Goal: Check status: Check status

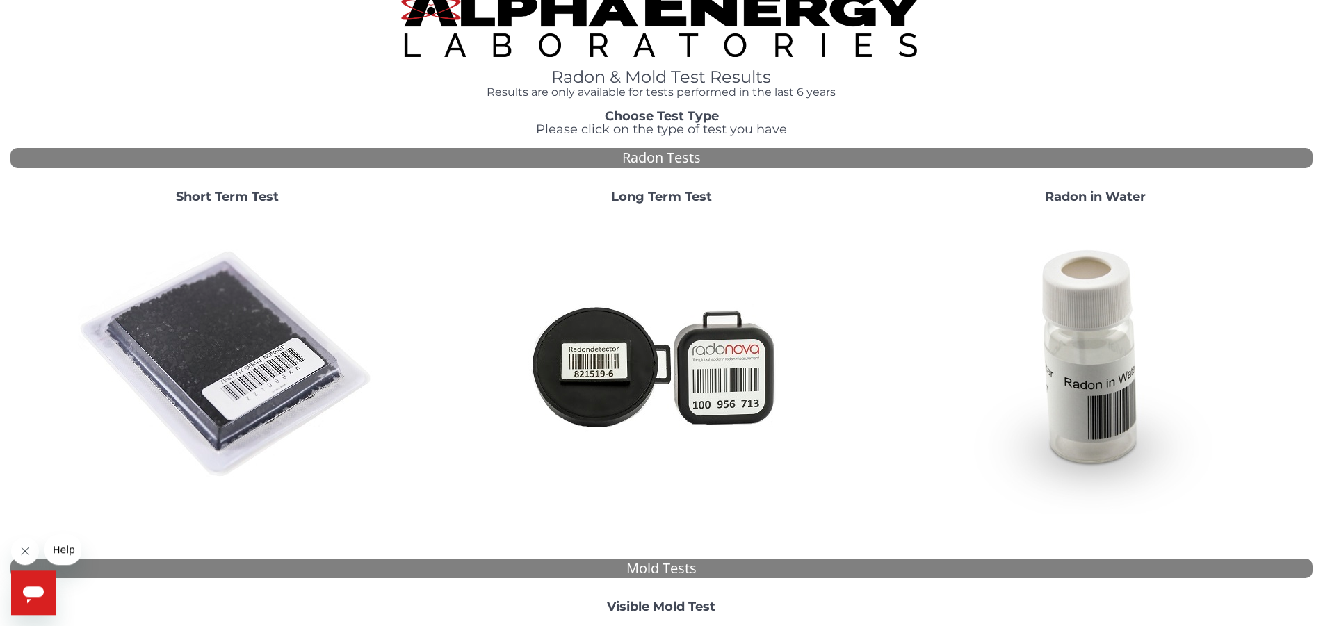
scroll to position [389, 0]
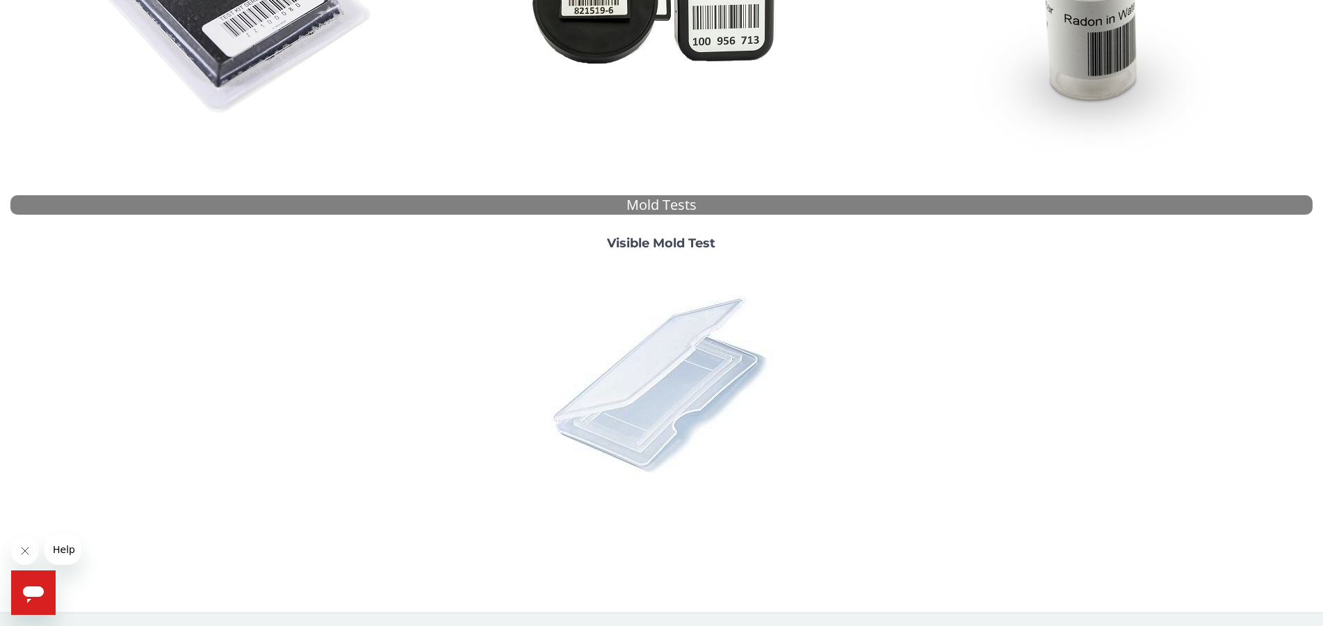
click at [653, 398] on img at bounding box center [660, 383] width 243 height 243
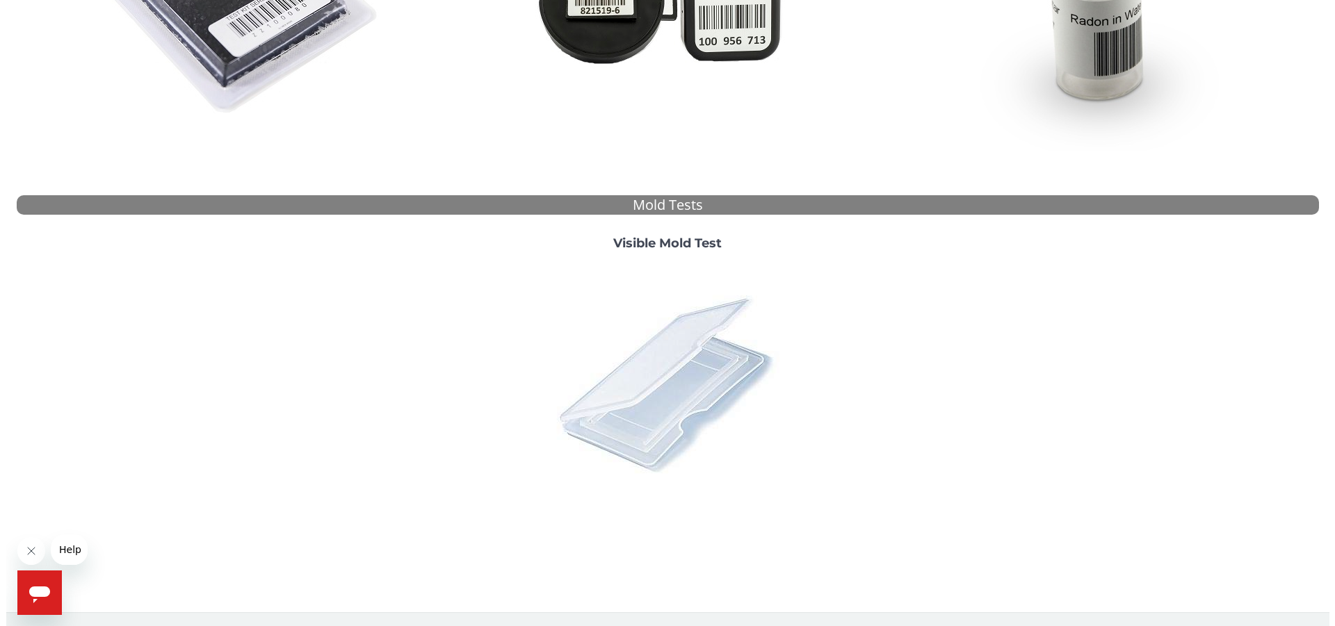
scroll to position [0, 0]
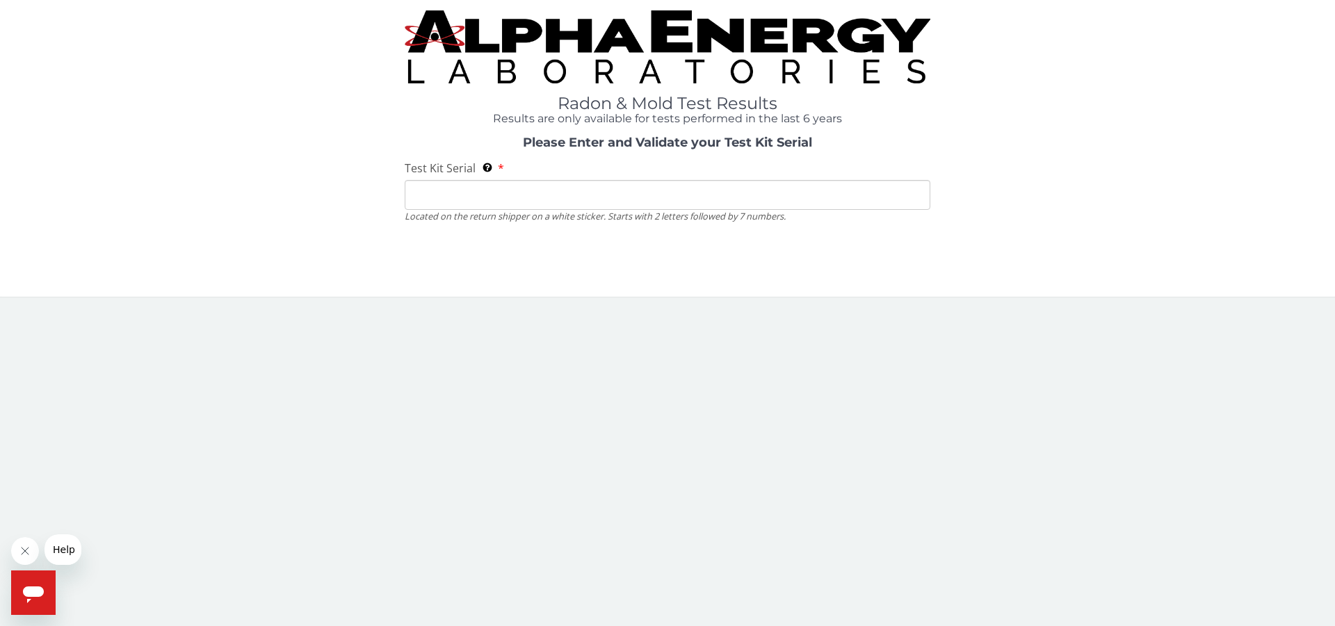
click at [494, 200] on input "Test Kit Serial Located on the return shipper on a white sticker. Starts with 2…" at bounding box center [668, 195] width 526 height 30
paste input "ML203542"
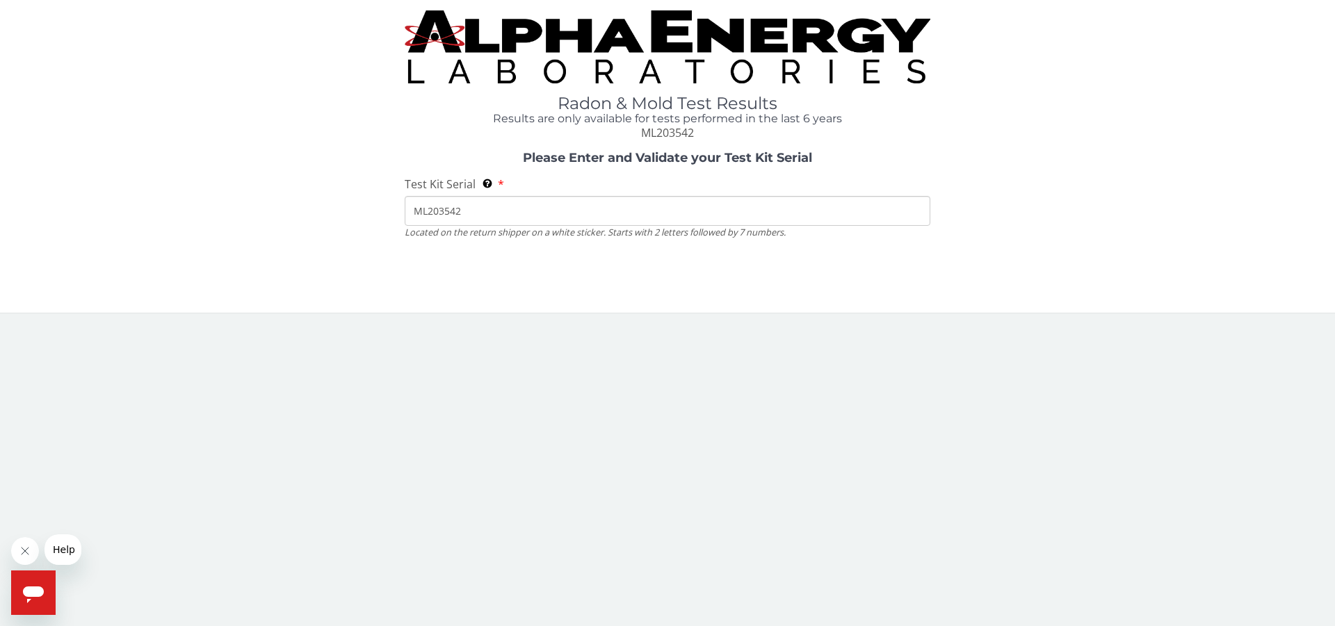
click at [430, 215] on input "ML203542" at bounding box center [668, 211] width 526 height 30
type input "ML0203542"
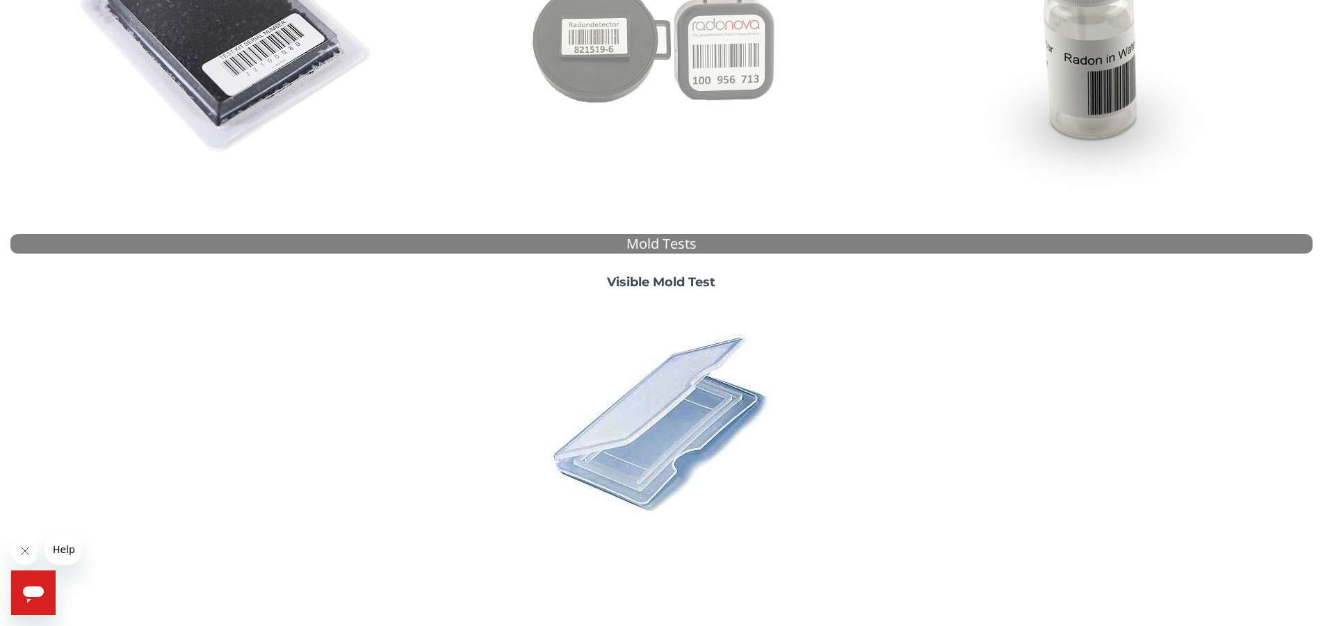
scroll to position [389, 0]
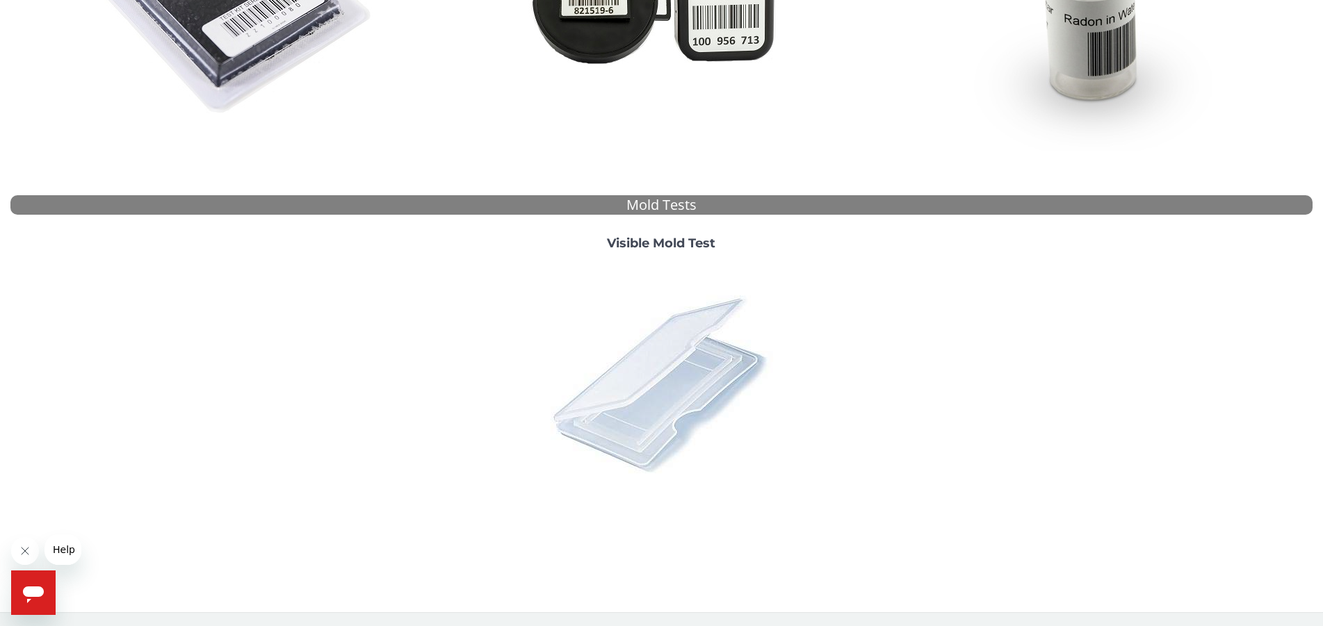
click at [655, 369] on img at bounding box center [660, 383] width 243 height 243
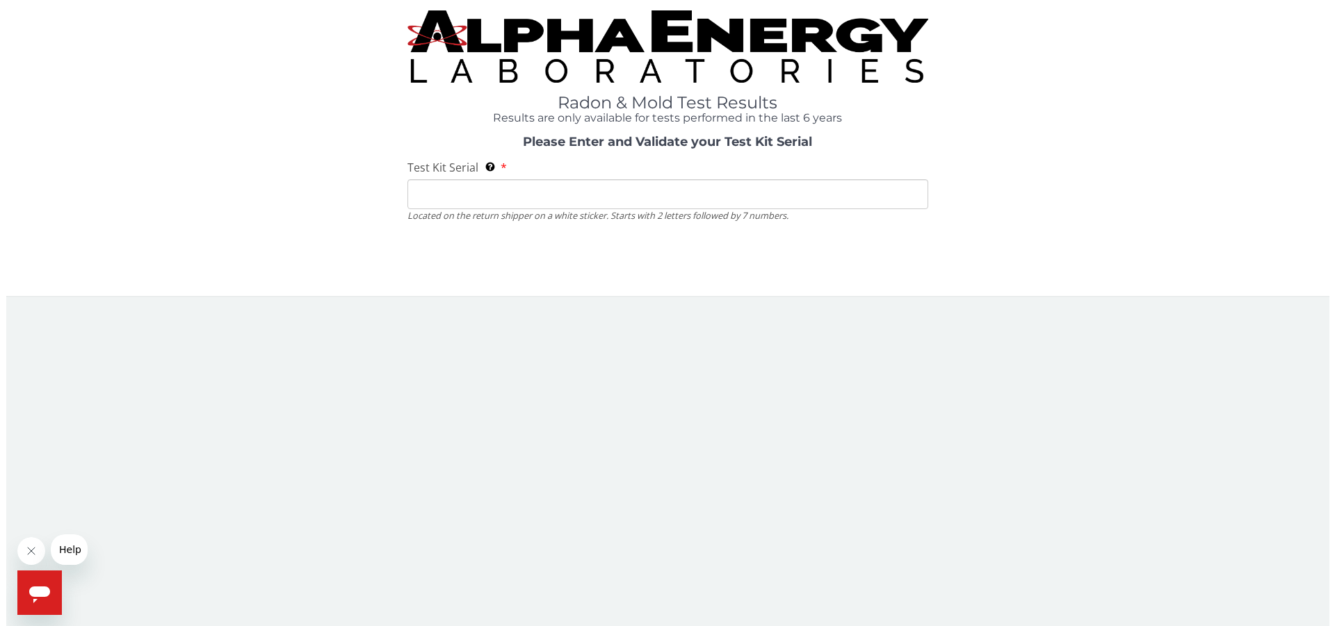
scroll to position [0, 0]
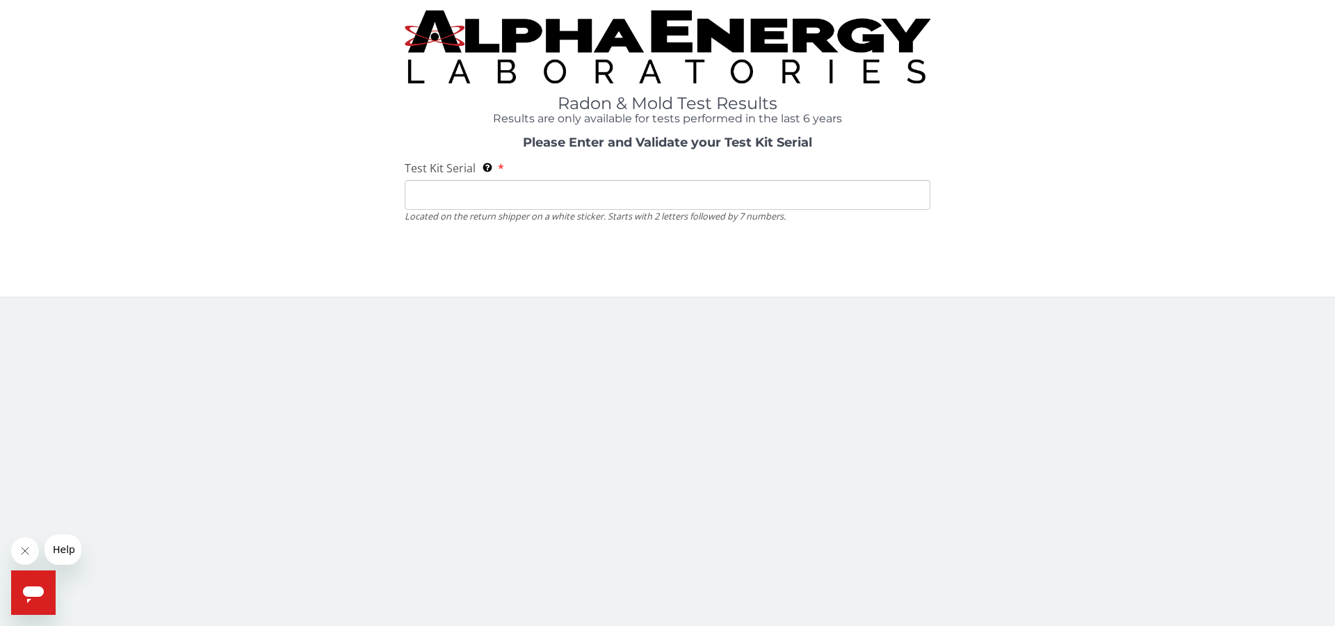
click at [584, 17] on img at bounding box center [668, 46] width 526 height 73
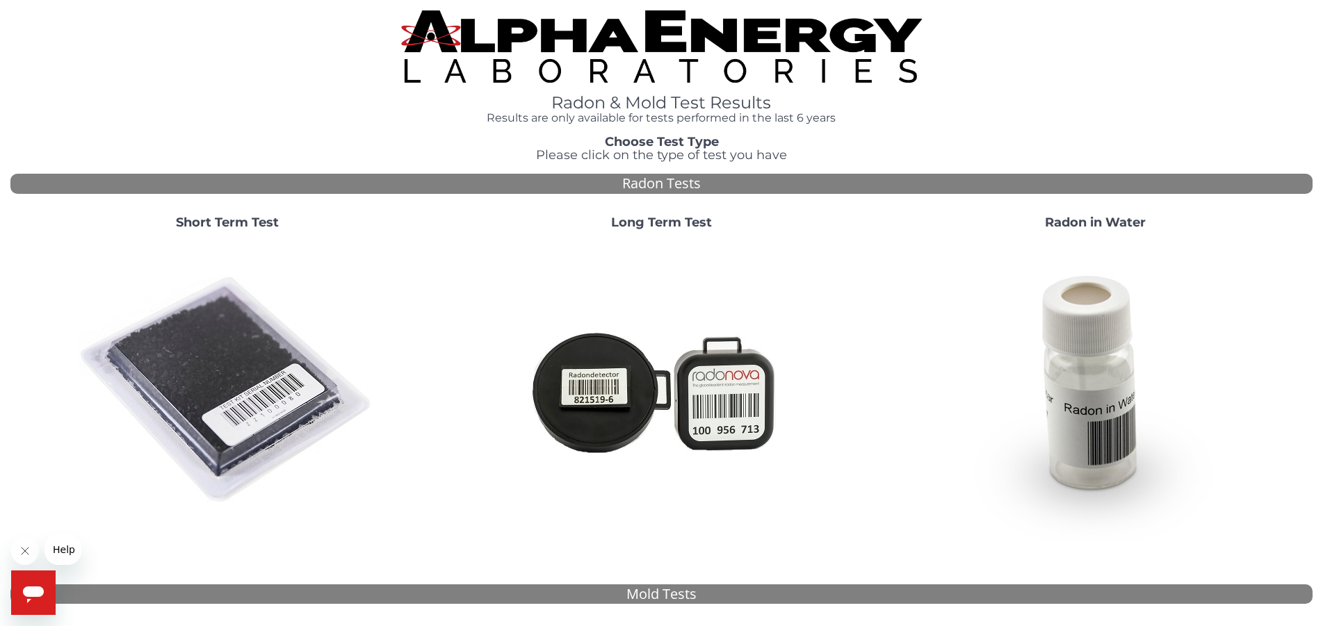
click at [669, 147] on strong "Choose Test Type" at bounding box center [662, 141] width 114 height 15
click at [672, 182] on div "Radon Tests" at bounding box center [661, 184] width 1302 height 20
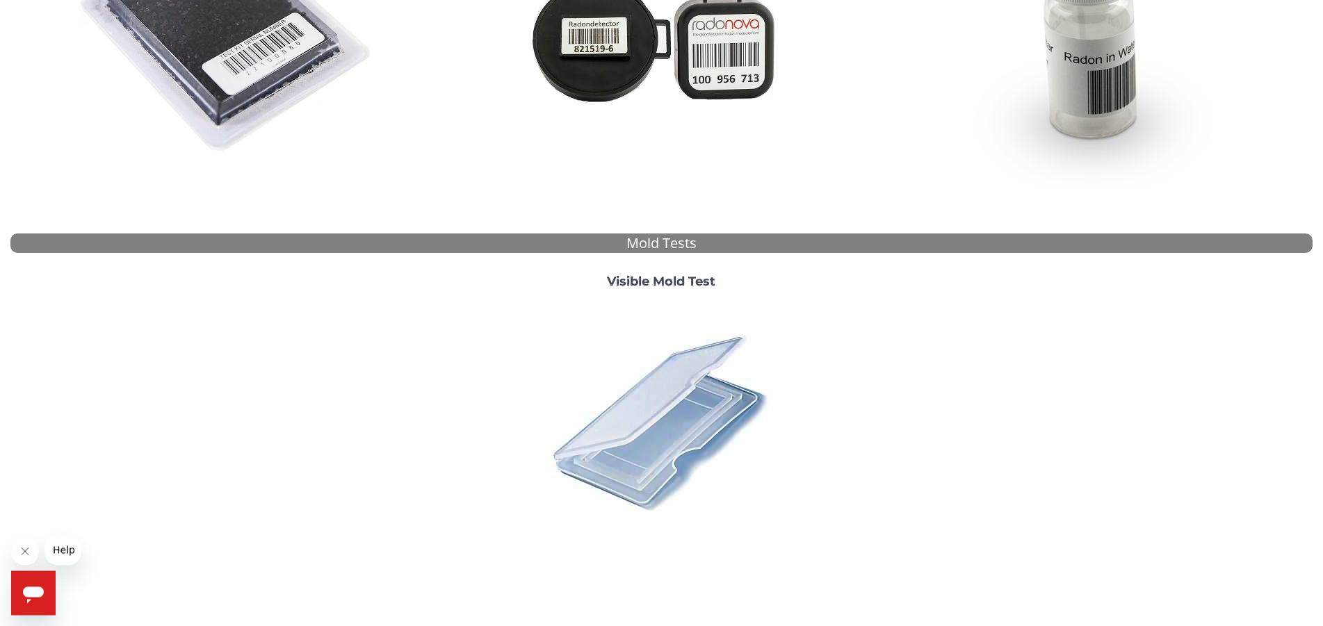
scroll to position [389, 0]
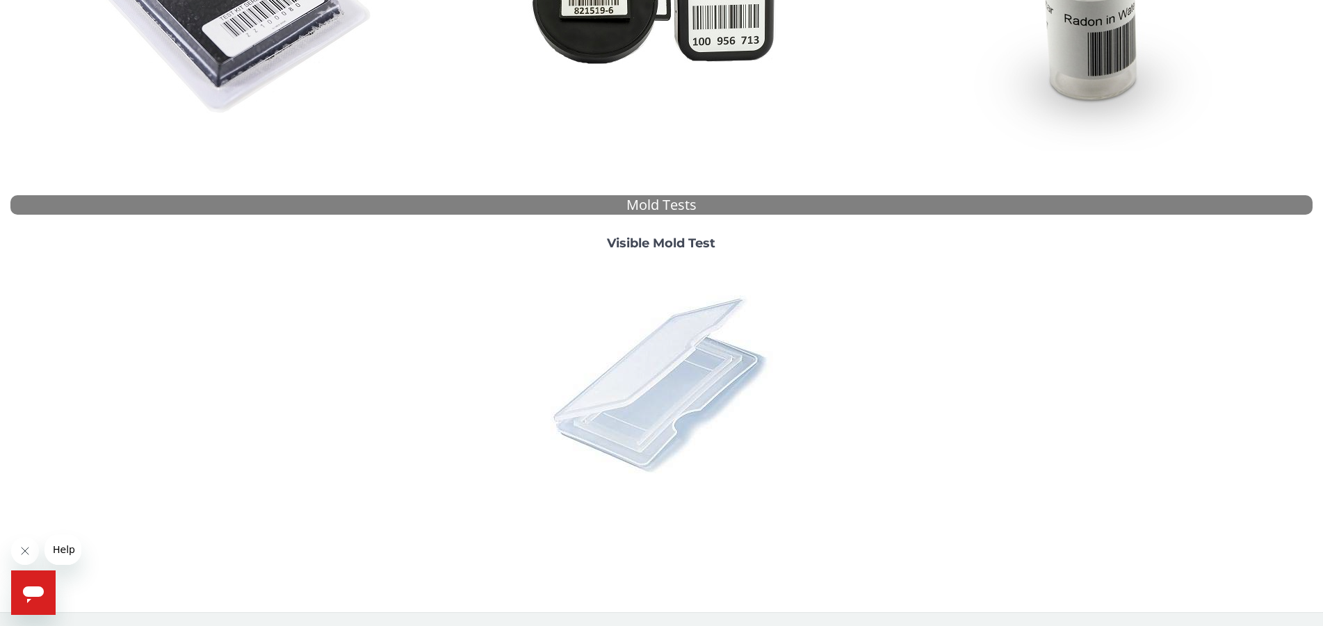
click at [726, 409] on img at bounding box center [660, 383] width 243 height 243
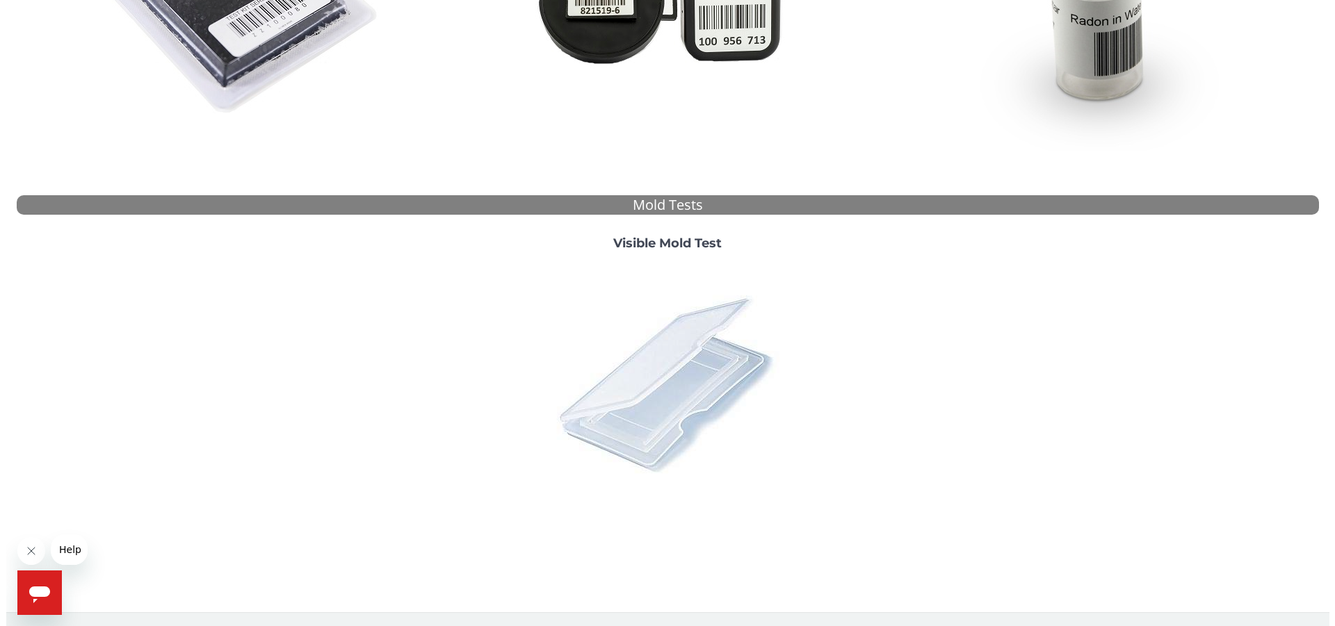
scroll to position [0, 0]
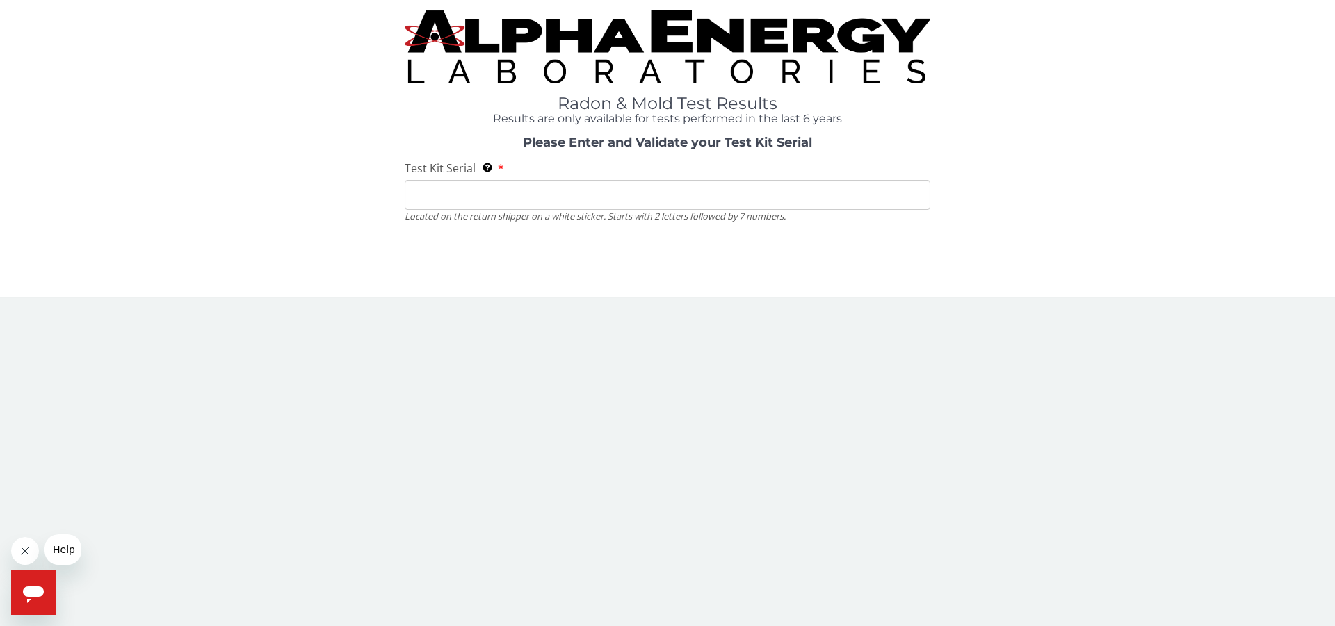
click at [546, 192] on input "Test Kit Serial Located on the return shipper on a white sticker. Starts with 2…" at bounding box center [668, 195] width 526 height 30
paste input "ML203542"
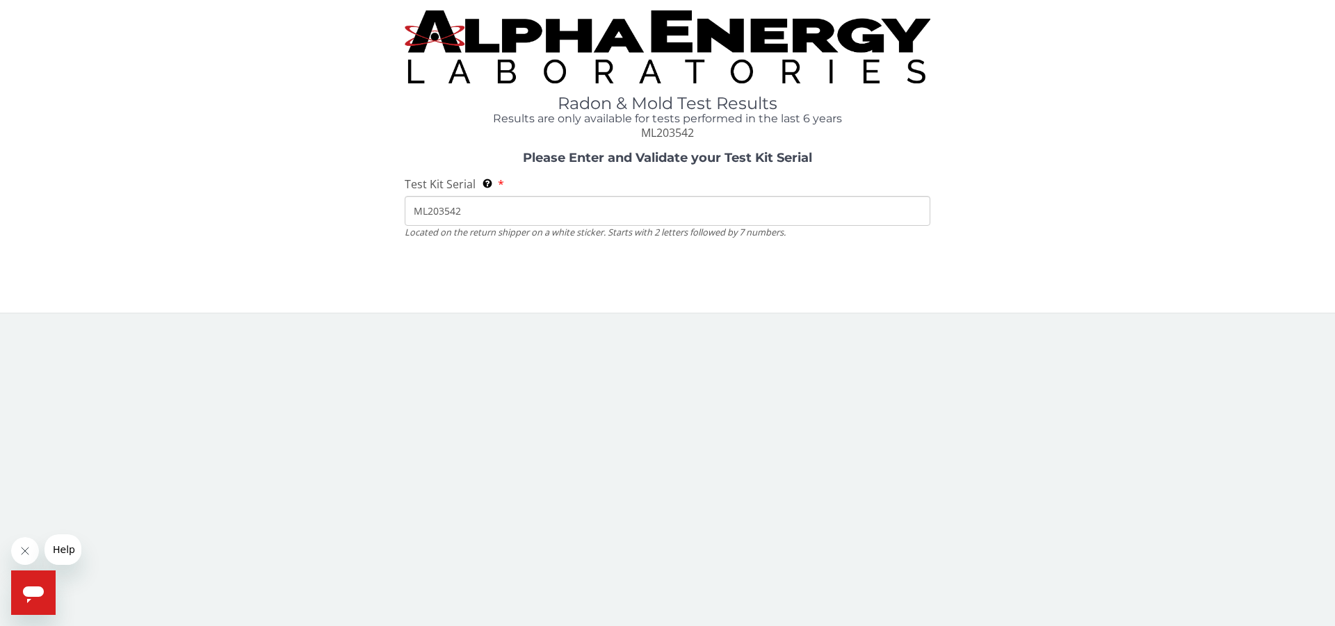
click at [459, 211] on input "ML203542" at bounding box center [668, 211] width 526 height 30
click at [571, 262] on div "Radon & Mold Test Results Results are only available for tests performed in the…" at bounding box center [667, 150] width 1314 height 281
click at [551, 210] on input "ML2035420" at bounding box center [668, 211] width 526 height 30
click at [542, 221] on input "ML2035420" at bounding box center [668, 211] width 526 height 30
click at [426, 212] on input "ML2035420" at bounding box center [668, 211] width 526 height 30
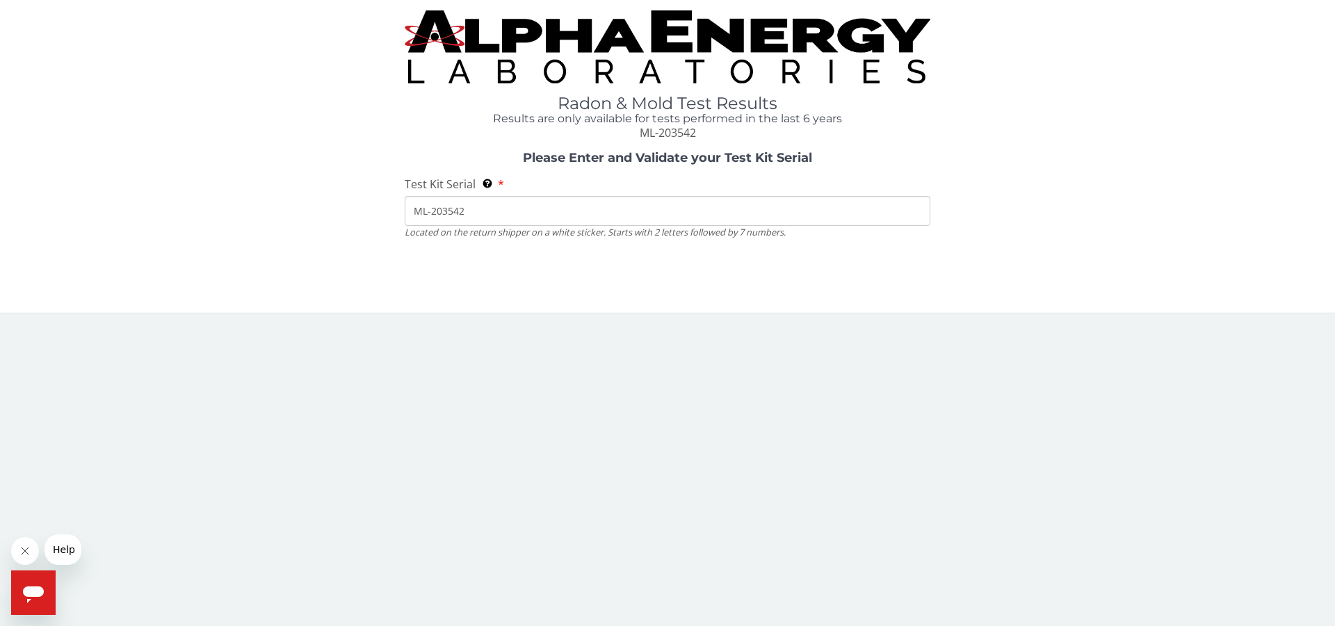
type input "ML-203542"
